Goal: Browse casually

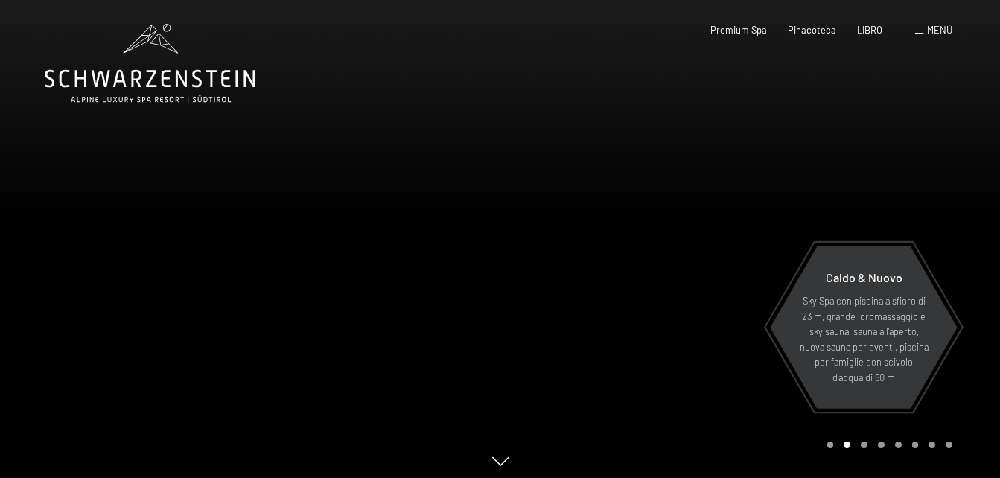
click at [908, 220] on div at bounding box center [750, 242] width 500 height 484
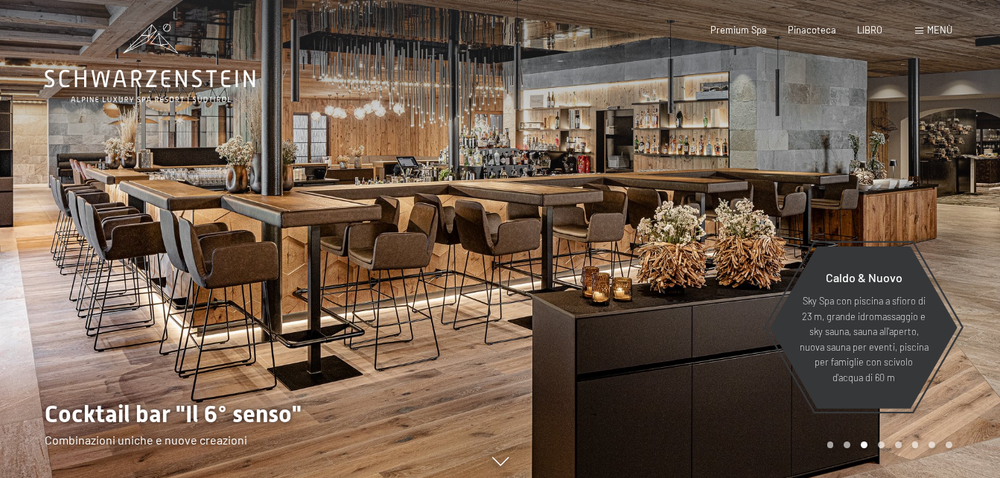
click at [908, 220] on div at bounding box center [750, 242] width 500 height 484
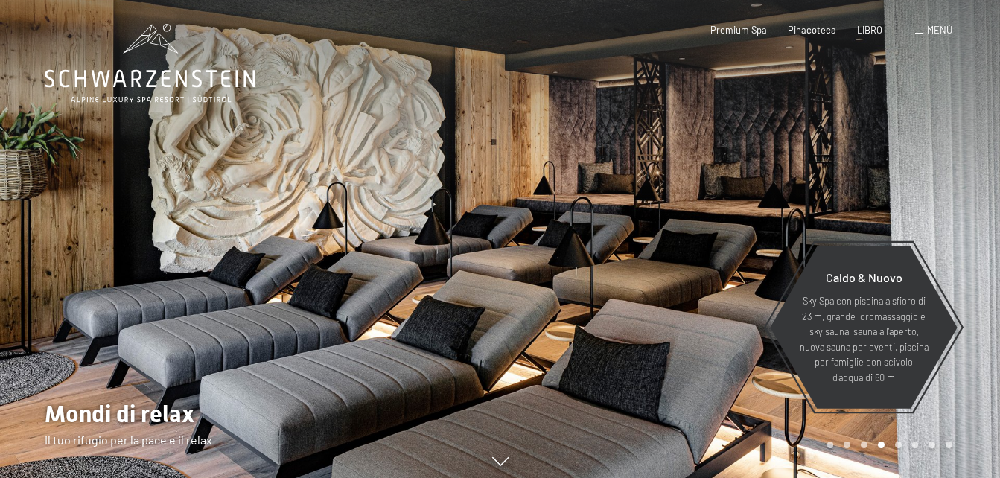
click at [908, 220] on div at bounding box center [750, 242] width 500 height 484
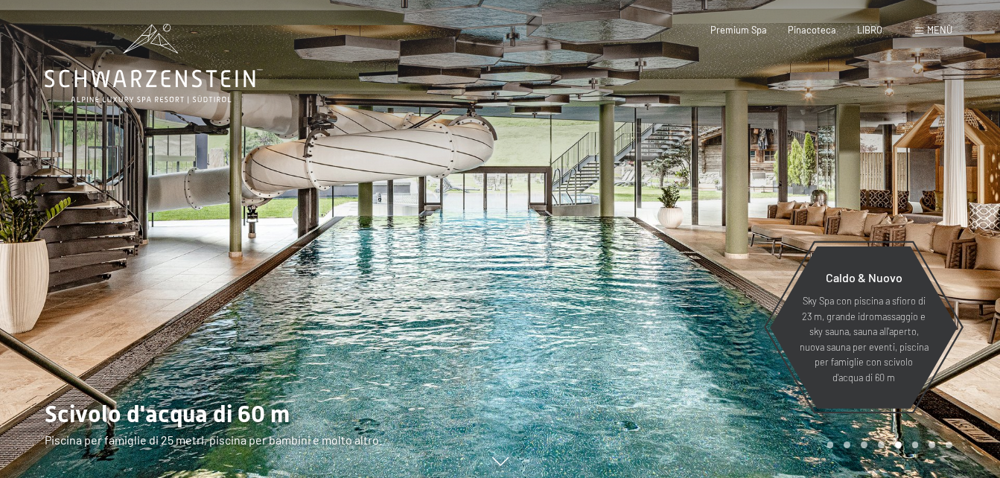
click at [908, 220] on div at bounding box center [750, 242] width 500 height 484
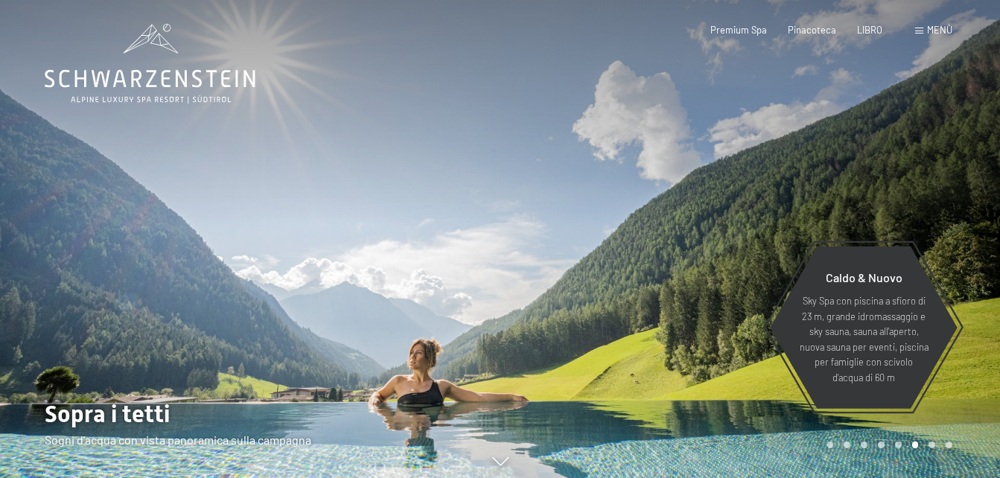
click at [908, 220] on div at bounding box center [750, 242] width 500 height 484
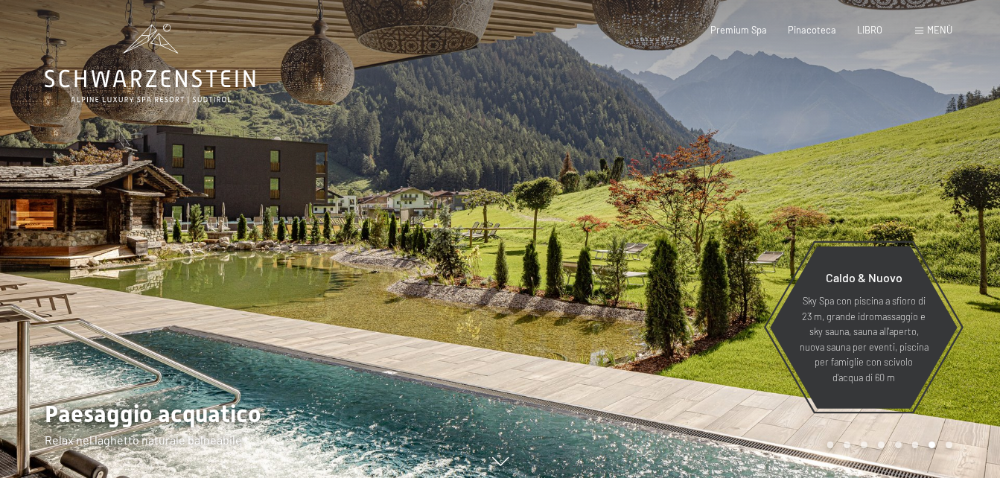
click at [908, 220] on div at bounding box center [750, 242] width 500 height 484
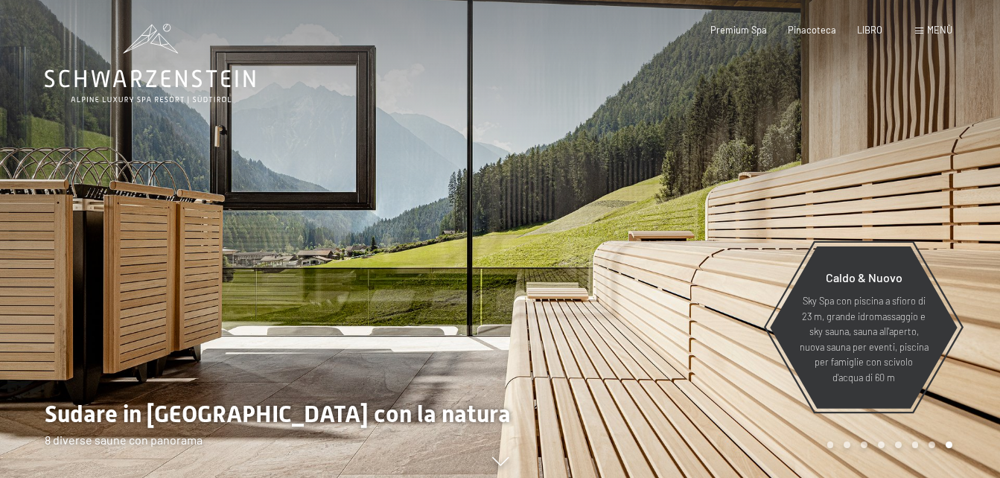
click at [908, 220] on div at bounding box center [750, 242] width 500 height 484
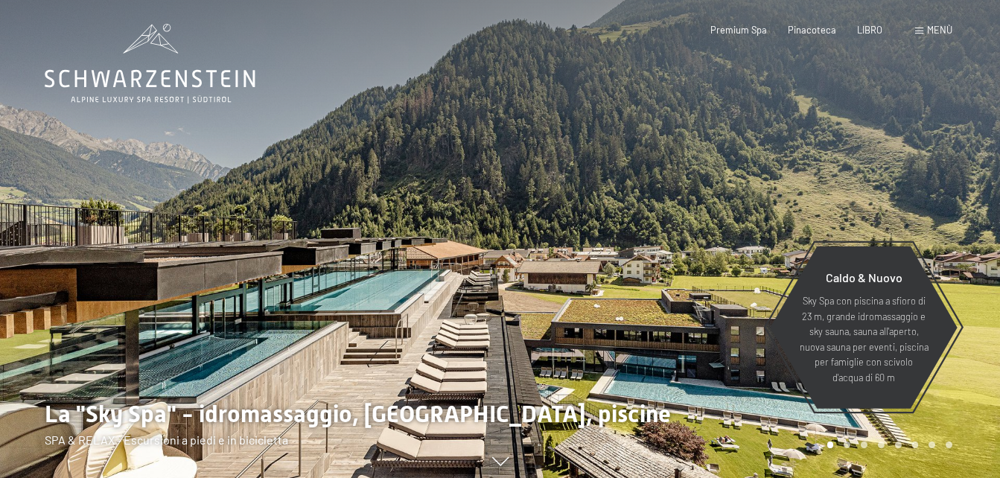
click at [908, 220] on div at bounding box center [750, 242] width 500 height 484
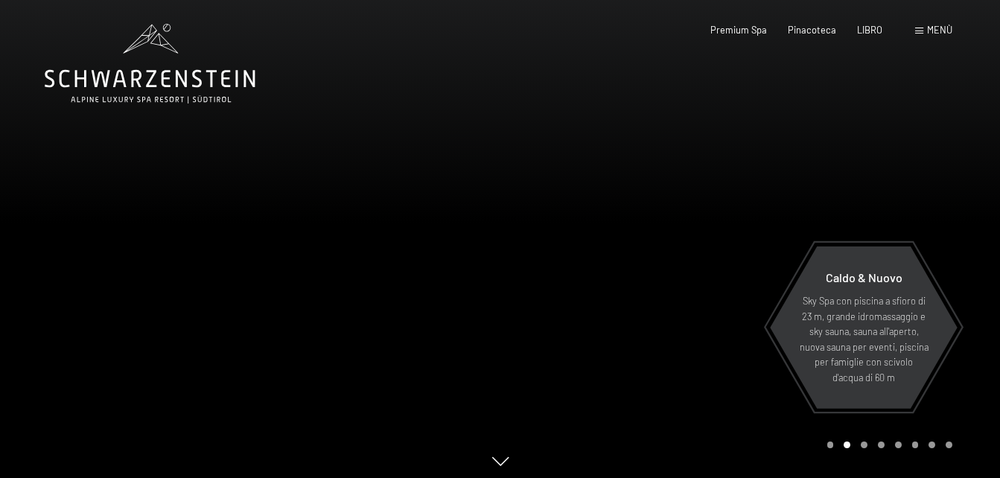
click at [908, 220] on div at bounding box center [750, 242] width 500 height 484
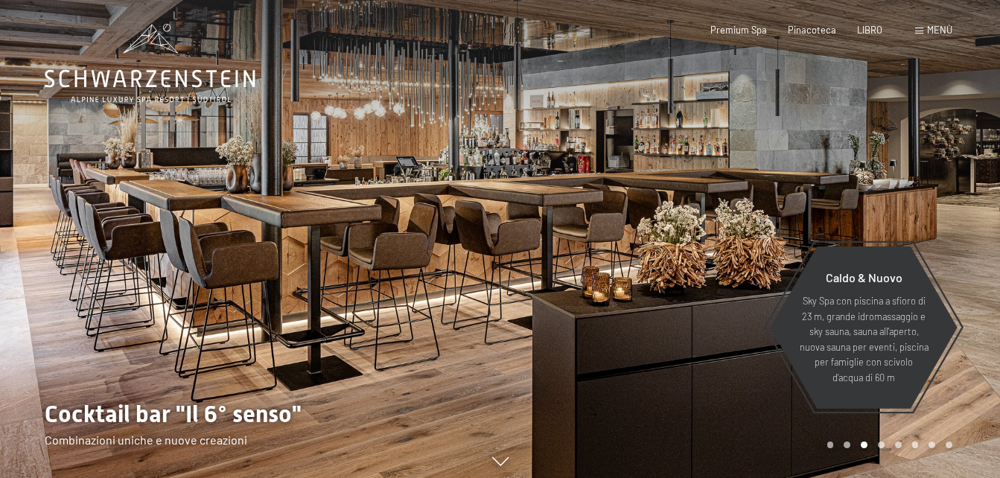
click at [500, 466] on icon at bounding box center [500, 461] width 16 height 9
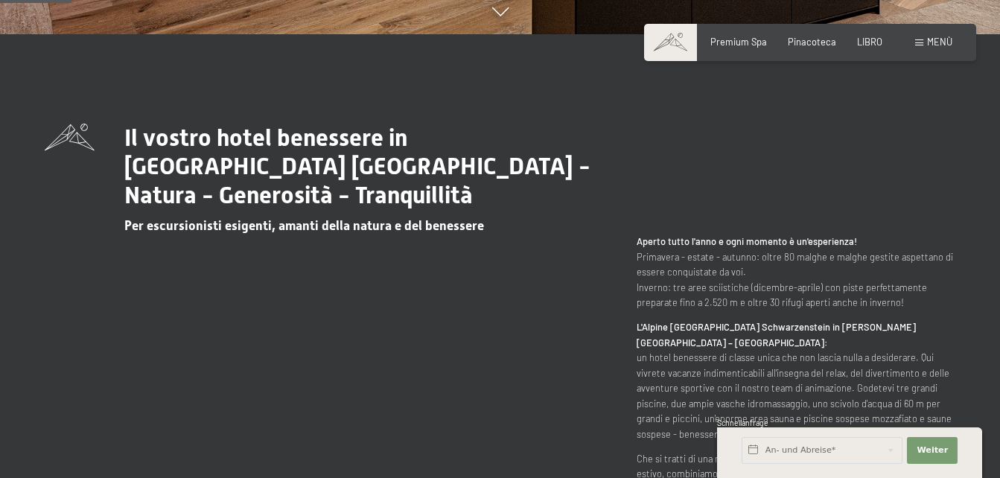
scroll to position [450, 0]
